Goal: Transaction & Acquisition: Purchase product/service

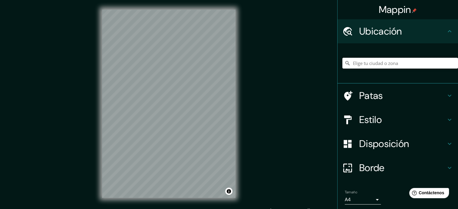
click at [370, 63] on input "Elige tu ciudad o zona" at bounding box center [401, 63] width 116 height 11
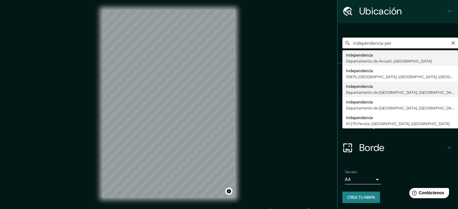
scroll to position [21, 0]
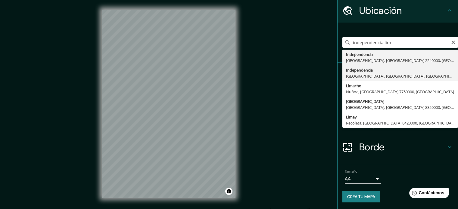
type input "Independencia, [GEOGRAPHIC_DATA], [GEOGRAPHIC_DATA], [GEOGRAPHIC_DATA]"
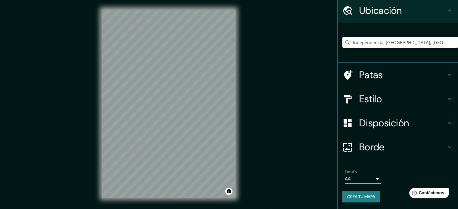
click at [264, 136] on div "Mappin Ubicación Independencia, [GEOGRAPHIC_DATA], [GEOGRAPHIC_DATA], [GEOGRAPH…" at bounding box center [229, 109] width 458 height 218
click at [240, 152] on div "© Mapbox © OpenStreetMap Mejorar este mapa" at bounding box center [169, 104] width 153 height 208
click at [391, 43] on input "Independencia, [GEOGRAPHIC_DATA], [GEOGRAPHIC_DATA], [GEOGRAPHIC_DATA]" at bounding box center [401, 42] width 116 height 11
click at [392, 43] on input "Independencia, [GEOGRAPHIC_DATA], [GEOGRAPHIC_DATA], [GEOGRAPHIC_DATA]" at bounding box center [401, 42] width 116 height 11
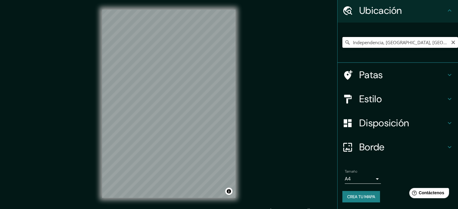
click at [392, 43] on input "Independencia, [GEOGRAPHIC_DATA], [GEOGRAPHIC_DATA], [GEOGRAPHIC_DATA]" at bounding box center [401, 42] width 116 height 11
paste input "Independencia, [GEOGRAPHIC_DATA], [GEOGRAPHIC_DATA], [GEOGRAPHIC_DATA]"
type input "Independencia, [GEOGRAPHIC_DATA], [GEOGRAPHIC_DATA], [GEOGRAPHIC_DATA]"
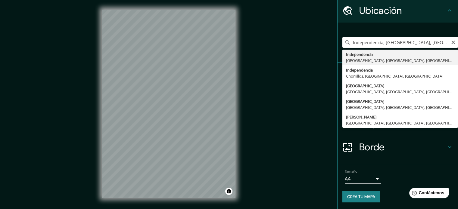
click at [352, 45] on input "Independencia, [GEOGRAPHIC_DATA], [GEOGRAPHIC_DATA], [GEOGRAPHIC_DATA]" at bounding box center [401, 42] width 116 height 11
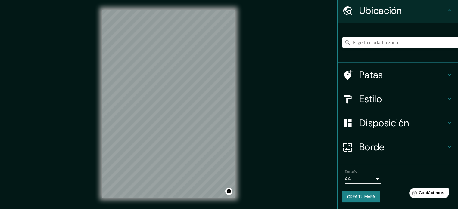
paste input "[GEOGRAPHIC_DATA]"
type input "Sur, [GEOGRAPHIC_DATA], [GEOGRAPHIC_DATA] 1390000, [GEOGRAPHIC_DATA]"
click at [245, 103] on div "Mappin Ubicación Sur, Calama, Región de Antofagasta 1390000, Chile Sur Calama, …" at bounding box center [229, 109] width 458 height 218
click at [400, 100] on h4 "Estilo" at bounding box center [403, 99] width 87 height 12
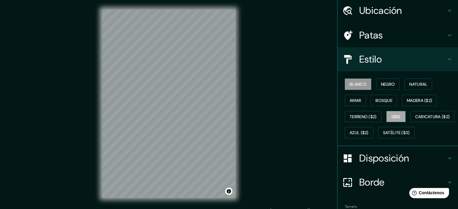
click at [393, 113] on font "Gris" at bounding box center [396, 117] width 9 height 8
click at [361, 114] on font "Terreno ($2)" at bounding box center [363, 116] width 27 height 5
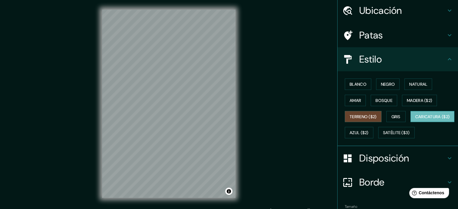
click at [416, 121] on font "Caricatura ($2)" at bounding box center [433, 117] width 35 height 8
click at [439, 44] on div "Patas" at bounding box center [398, 35] width 121 height 24
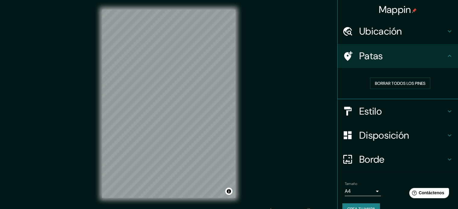
click at [430, 28] on h4 "Ubicación" at bounding box center [403, 31] width 87 height 12
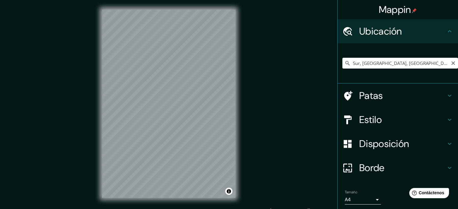
click at [421, 63] on input "Sur, Calama, Región de Antofagasta 1390000, Chile" at bounding box center [401, 63] width 116 height 11
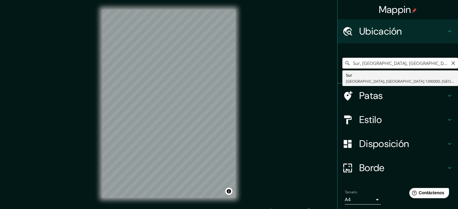
click at [421, 63] on input "Sur, Calama, Región de Antofagasta 1390000, Chile" at bounding box center [401, 63] width 116 height 11
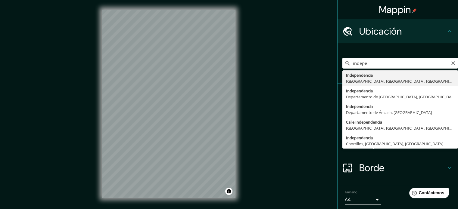
type input "Independencia, Lima, Provincia de Lima, Perú"
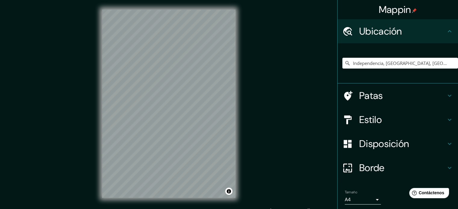
click at [405, 118] on h4 "Estilo" at bounding box center [403, 120] width 87 height 12
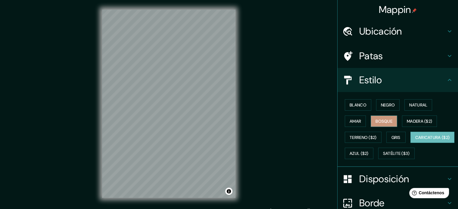
click at [376, 122] on font "Bosque" at bounding box center [384, 121] width 17 height 5
click at [355, 123] on font "Amar" at bounding box center [355, 121] width 11 height 5
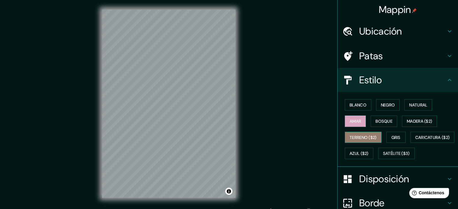
click at [362, 133] on button "Terreno ($2)" at bounding box center [363, 137] width 37 height 11
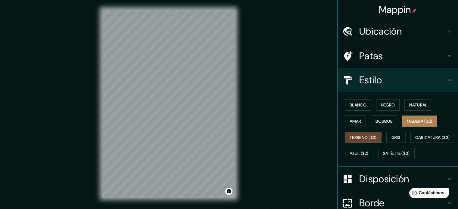
click at [410, 119] on font "Madera ($2)" at bounding box center [419, 121] width 25 height 5
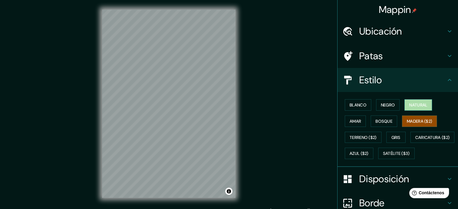
click at [414, 103] on font "Natural" at bounding box center [419, 104] width 18 height 5
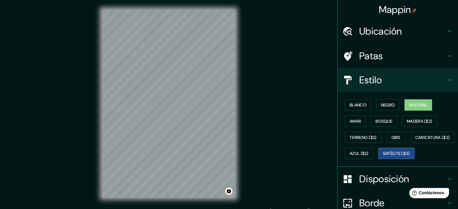
click at [379, 159] on button "Satélite ($3)" at bounding box center [397, 153] width 36 height 11
click at [401, 23] on div "Ubicación" at bounding box center [398, 31] width 121 height 24
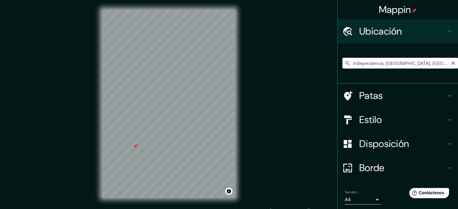
click at [401, 61] on input "Independencia, Lima, Provincia de Lima, Perú" at bounding box center [401, 63] width 116 height 11
click at [409, 62] on input "Independencia, Lima, Provincia de Lima, Perú" at bounding box center [401, 63] width 116 height 11
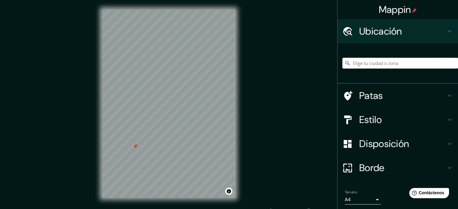
paste input "12°00'15.7"S 77°02'19.7"W"
type input "Sur, Calama, Región de Antofagasta 1390000, Chile"
click at [421, 58] on div "Sur, Calama, Región de Antofagasta 1390000, Chile Sur Calama, Región de Antofag…" at bounding box center [401, 63] width 116 height 30
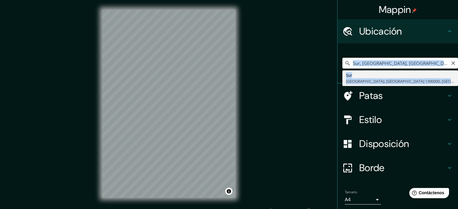
click at [410, 61] on input "Sur, Calama, Región de Antofagasta 1390000, Chile" at bounding box center [401, 63] width 116 height 11
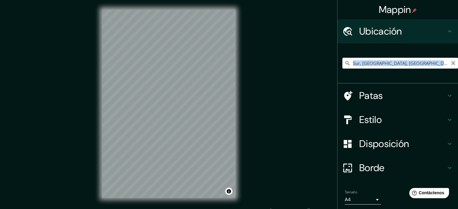
click at [451, 63] on icon "Claro" at bounding box center [453, 63] width 5 height 5
click at [404, 65] on input "Elige tu ciudad o zona" at bounding box center [401, 63] width 116 height 11
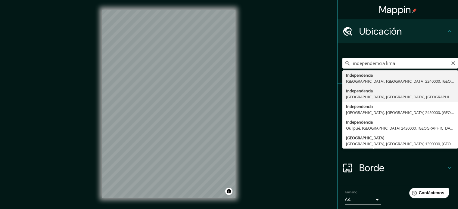
type input "Independencia, Lima, Provincia de Lima, Perú"
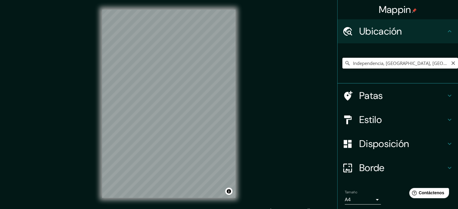
click at [440, 63] on input "Independencia, Lima, Provincia de Lima, Perú" at bounding box center [401, 63] width 116 height 11
click at [436, 62] on input "Independencia, Lima, Provincia de Lima, Perú" at bounding box center [401, 63] width 116 height 11
click at [401, 113] on div "Estilo" at bounding box center [398, 120] width 121 height 24
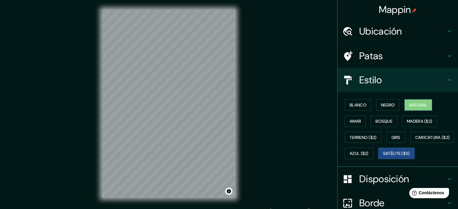
click at [419, 105] on font "Natural" at bounding box center [419, 104] width 18 height 5
click at [390, 102] on font "Negro" at bounding box center [388, 105] width 14 height 8
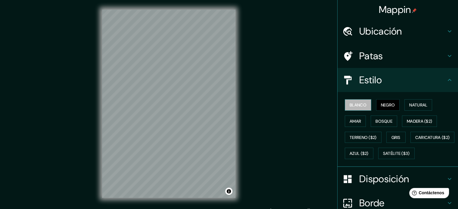
click at [362, 105] on font "Blanco" at bounding box center [358, 104] width 17 height 5
click at [389, 104] on font "Negro" at bounding box center [388, 104] width 14 height 5
click at [398, 85] on h4 "Estilo" at bounding box center [403, 80] width 87 height 12
click at [432, 82] on h4 "Estilo" at bounding box center [403, 80] width 87 height 12
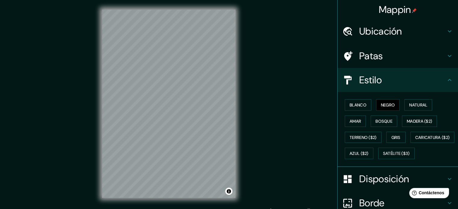
click at [448, 84] on div "Estilo" at bounding box center [398, 80] width 121 height 24
click at [414, 102] on font "Natural" at bounding box center [419, 104] width 18 height 5
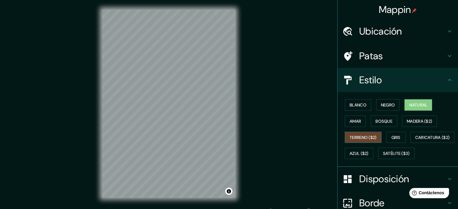
click at [364, 140] on font "Terreno ($2)" at bounding box center [363, 138] width 27 height 8
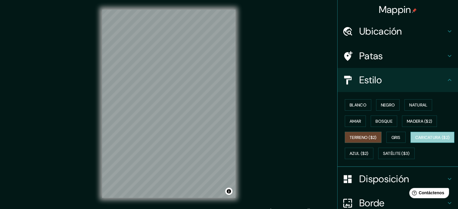
click at [411, 143] on button "Caricatura ($2)" at bounding box center [433, 137] width 44 height 11
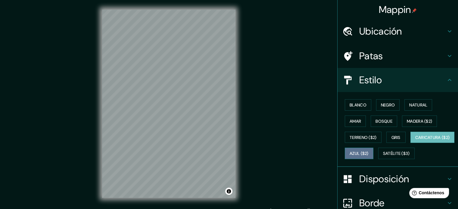
click at [369, 153] on font "Azul ($2)" at bounding box center [359, 153] width 19 height 5
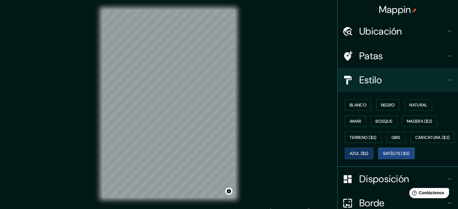
click at [383, 158] on font "Satélite ($3)" at bounding box center [396, 154] width 27 height 8
click at [393, 135] on font "Gris" at bounding box center [396, 137] width 9 height 5
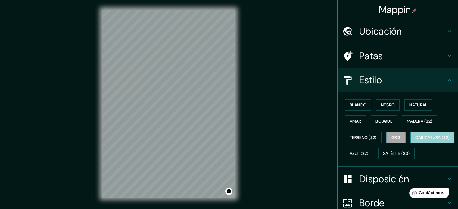
click at [416, 140] on font "Caricatura ($2)" at bounding box center [433, 137] width 35 height 5
click at [391, 155] on div "Blanco Negro Natural Amar Bosque Madera ($2) Terreno ($2) Gris Caricatura ($2) …" at bounding box center [401, 129] width 116 height 65
click at [390, 155] on div "Blanco Negro Natural Amar Bosque Madera ($2) Terreno ($2) Gris Caricatura ($2) …" at bounding box center [401, 129] width 116 height 65
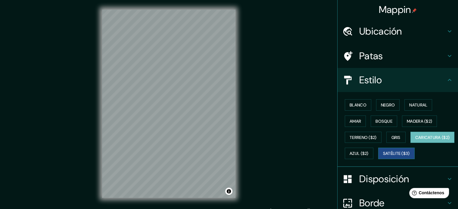
click at [383, 157] on font "Satélite ($3)" at bounding box center [396, 153] width 27 height 5
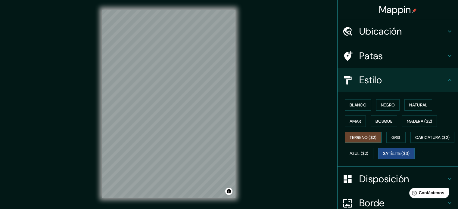
click at [365, 131] on div "Blanco Negro Natural Amar Bosque Madera ($2) Terreno ($2) Gris Caricatura ($2) …" at bounding box center [401, 129] width 116 height 65
click at [357, 121] on font "Amar" at bounding box center [355, 121] width 11 height 5
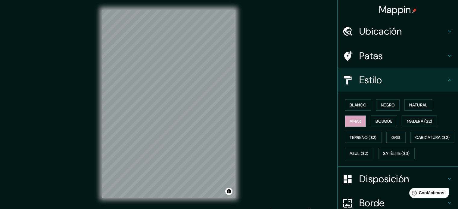
click at [381, 115] on div "Blanco Negro Natural Amar Bosque Madera ($2) Terreno ($2) Gris Caricatura ($2) …" at bounding box center [401, 129] width 116 height 65
click at [380, 120] on font "Bosque" at bounding box center [384, 121] width 17 height 5
click at [360, 104] on font "Blanco" at bounding box center [358, 104] width 17 height 5
click at [384, 121] on font "Bosque" at bounding box center [384, 121] width 17 height 5
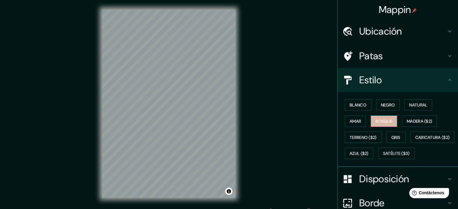
click at [384, 121] on font "Bosque" at bounding box center [384, 121] width 17 height 5
click at [413, 118] on font "Madera ($2)" at bounding box center [419, 122] width 25 height 8
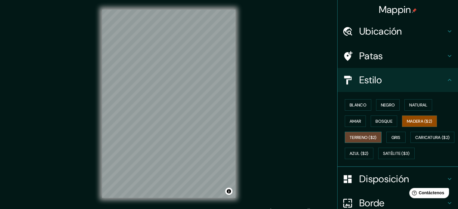
click at [371, 138] on font "Terreno ($2)" at bounding box center [363, 137] width 27 height 5
click at [407, 130] on div "Blanco Negro Natural Amar Bosque Madera ($2) Terreno ($2) Gris Caricatura ($2) …" at bounding box center [401, 129] width 116 height 65
click at [395, 135] on font "Gris" at bounding box center [396, 137] width 9 height 5
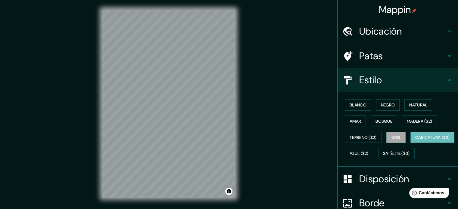
click at [416, 140] on font "Caricatura ($2)" at bounding box center [433, 137] width 35 height 5
click at [369, 153] on font "Azul ($2)" at bounding box center [359, 153] width 19 height 5
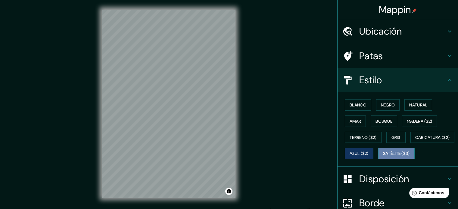
click at [383, 157] on font "Satélite ($3)" at bounding box center [396, 153] width 27 height 5
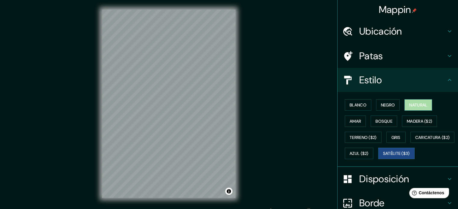
click at [416, 105] on font "Natural" at bounding box center [419, 104] width 18 height 5
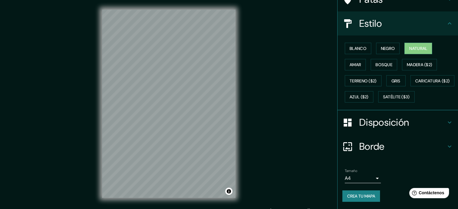
scroll to position [71, 0]
click at [365, 176] on body "Mappin Ubicación Independencia, Lima, Provincia de Lima, Perú Patas Estilo Blan…" at bounding box center [229, 104] width 458 height 209
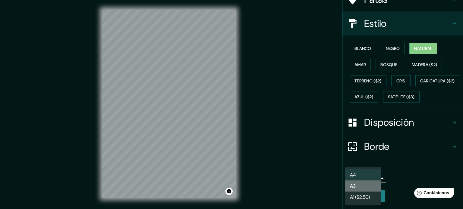
click at [363, 184] on li "A3" at bounding box center [363, 186] width 36 height 11
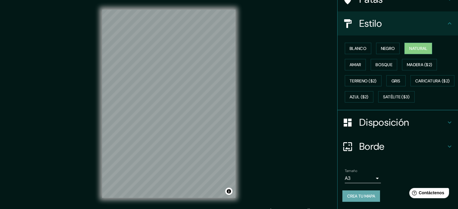
click at [364, 195] on font "Crea tu mapa" at bounding box center [362, 196] width 28 height 5
click at [364, 195] on div "Crea tu mapa" at bounding box center [398, 196] width 111 height 11
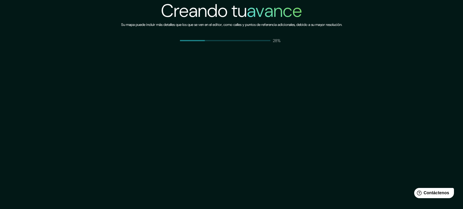
click at [364, 195] on div "Creando tu avance Su mapa puede incluir más detalles que los que se ven en el e…" at bounding box center [231, 104] width 463 height 209
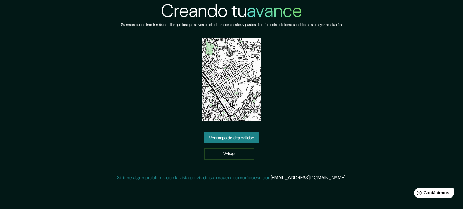
click at [361, 195] on div "Creando tu avance Su mapa puede incluir más detalles que los que se ven en el e…" at bounding box center [231, 104] width 463 height 209
click at [232, 141] on font "Ver mapa de alta calidad" at bounding box center [231, 138] width 45 height 8
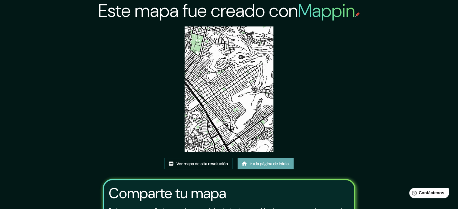
click at [260, 163] on font "Ir a la página de inicio" at bounding box center [269, 163] width 39 height 5
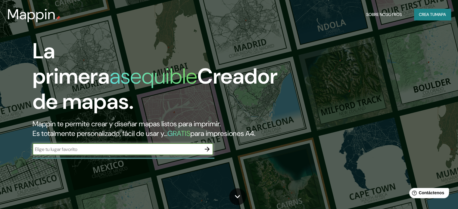
click at [260, 162] on div "La primera asequible Creador de mapas. Mappin te permite crear y diseñar mapas …" at bounding box center [147, 100] width 275 height 123
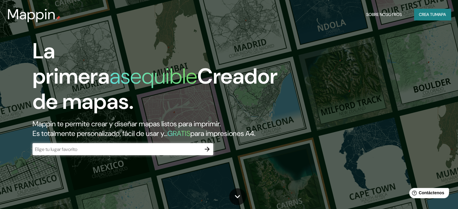
click at [260, 162] on div "La primera asequible Creador de mapas. Mappin te permite crear y diseñar mapas …" at bounding box center [147, 100] width 275 height 123
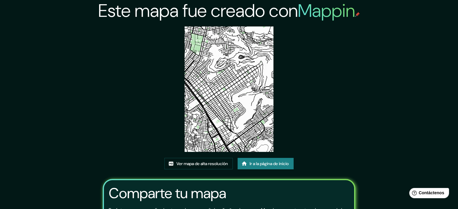
click at [234, 117] on img at bounding box center [229, 90] width 89 height 126
click at [208, 168] on link "Ver mapa de alta resolución" at bounding box center [199, 163] width 68 height 11
